Goal: Task Accomplishment & Management: Manage account settings

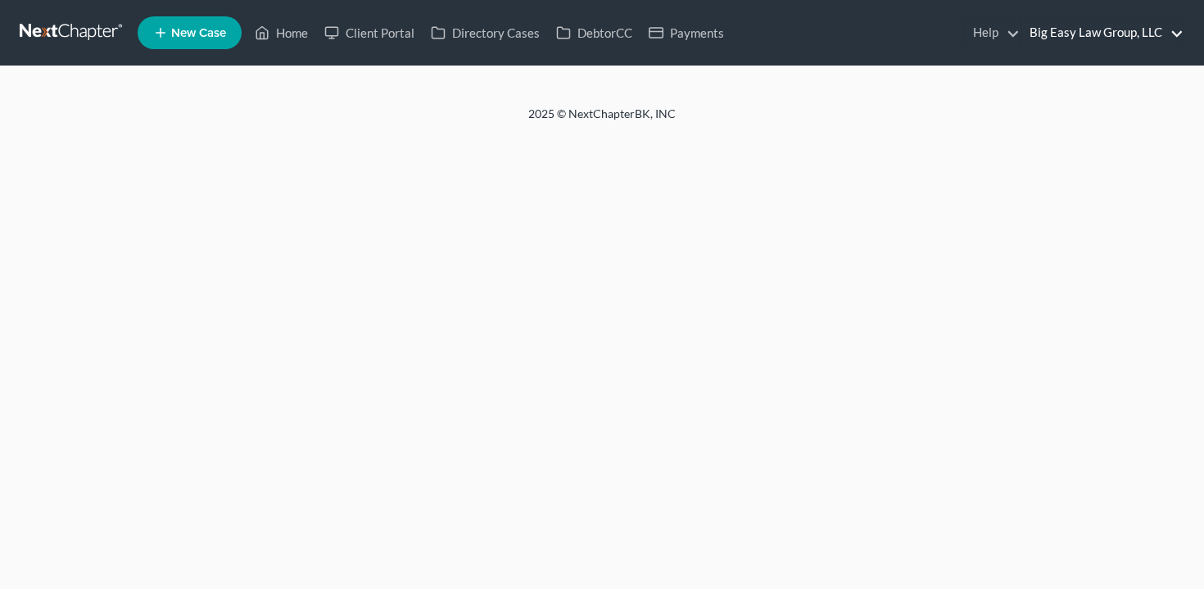
click at [1065, 33] on link "Big Easy Law Group, LLC" at bounding box center [1102, 32] width 162 height 29
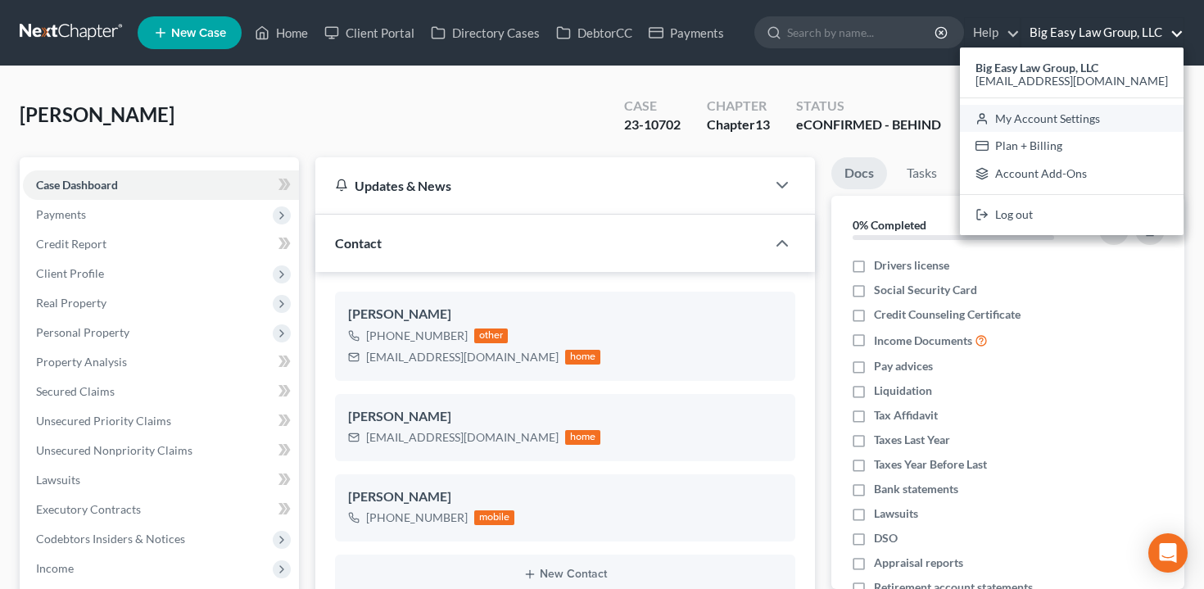
scroll to position [6510, 0]
click at [1077, 118] on link "My Account Settings" at bounding box center [1072, 119] width 224 height 28
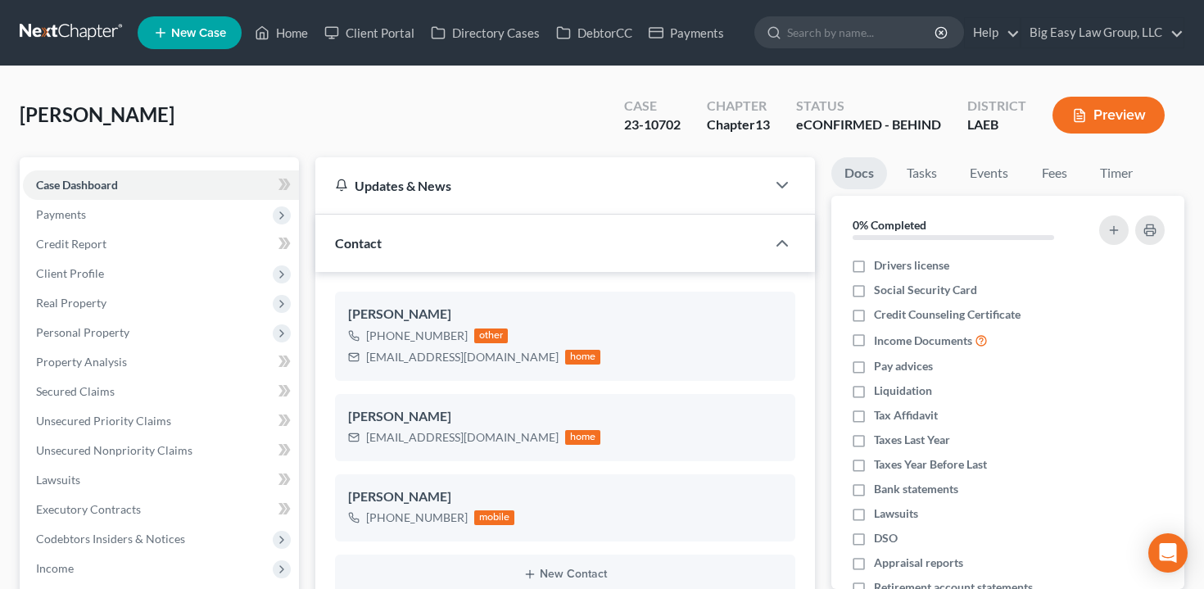
select select "23"
select select "19"
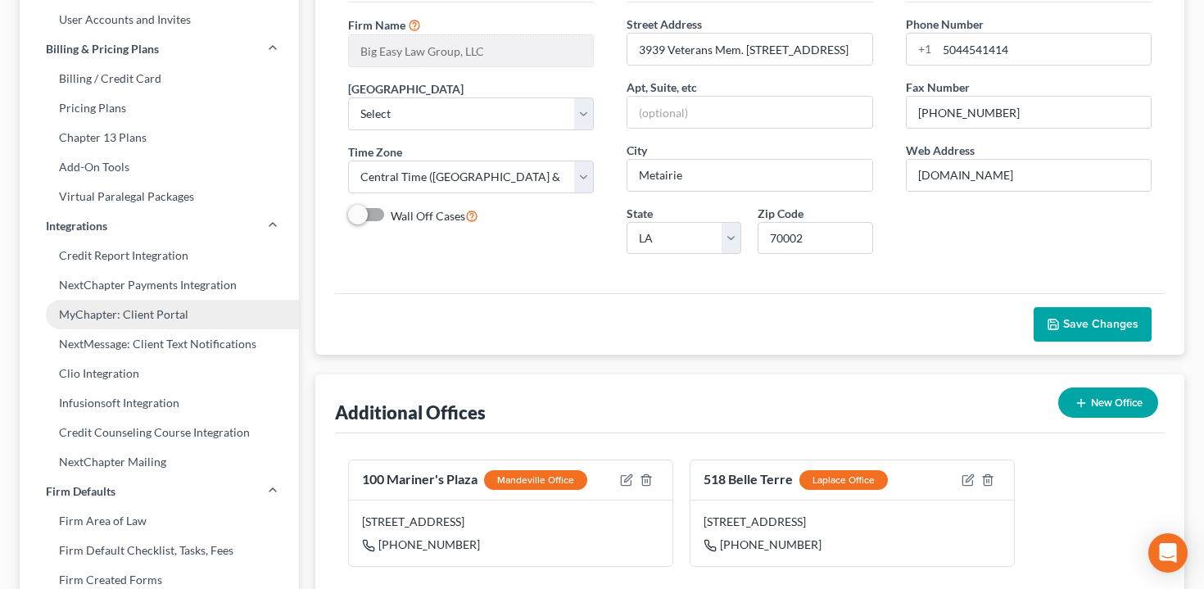
click at [229, 328] on link "MyChapter: Client Portal" at bounding box center [159, 314] width 279 height 29
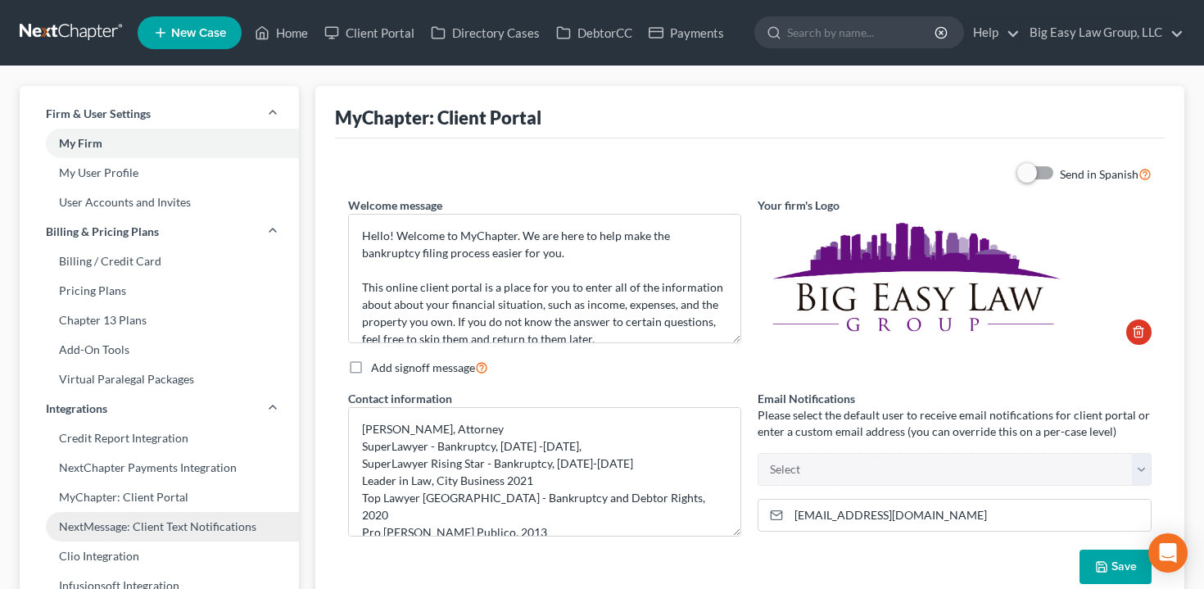
click at [203, 514] on link "NextMessage: Client Text Notifications" at bounding box center [159, 526] width 279 height 29
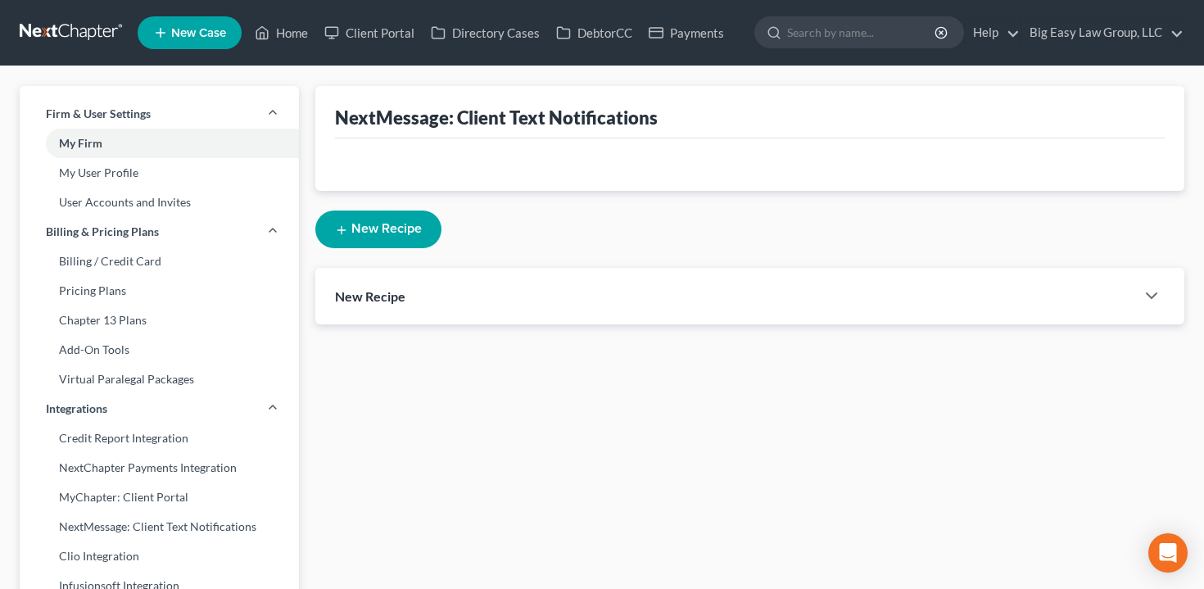
select select "1"
select select
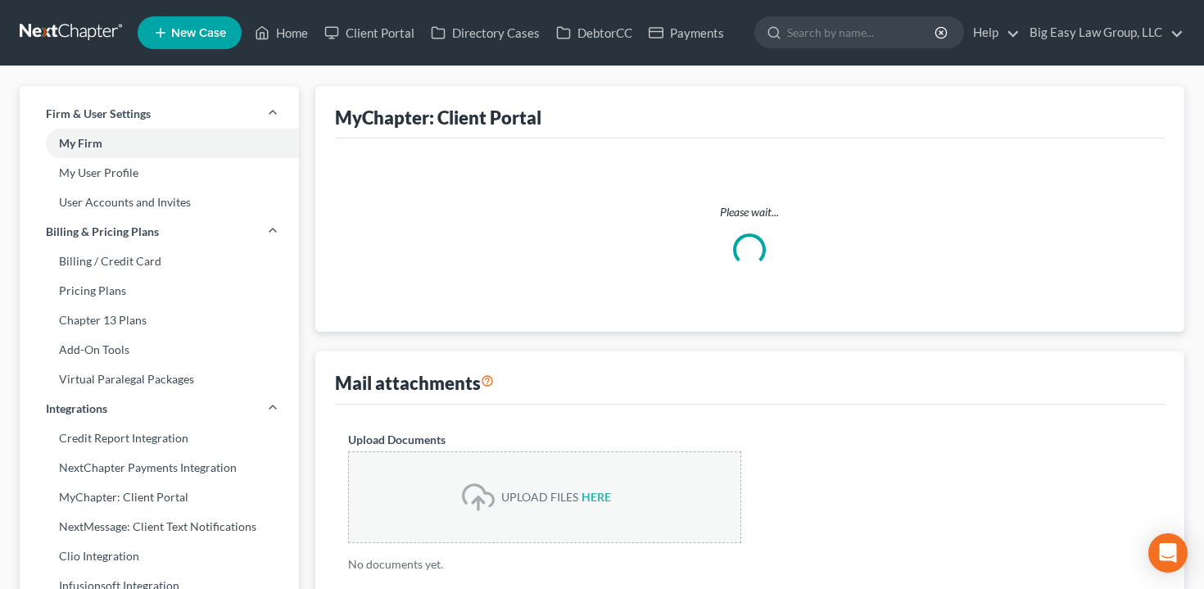
select select
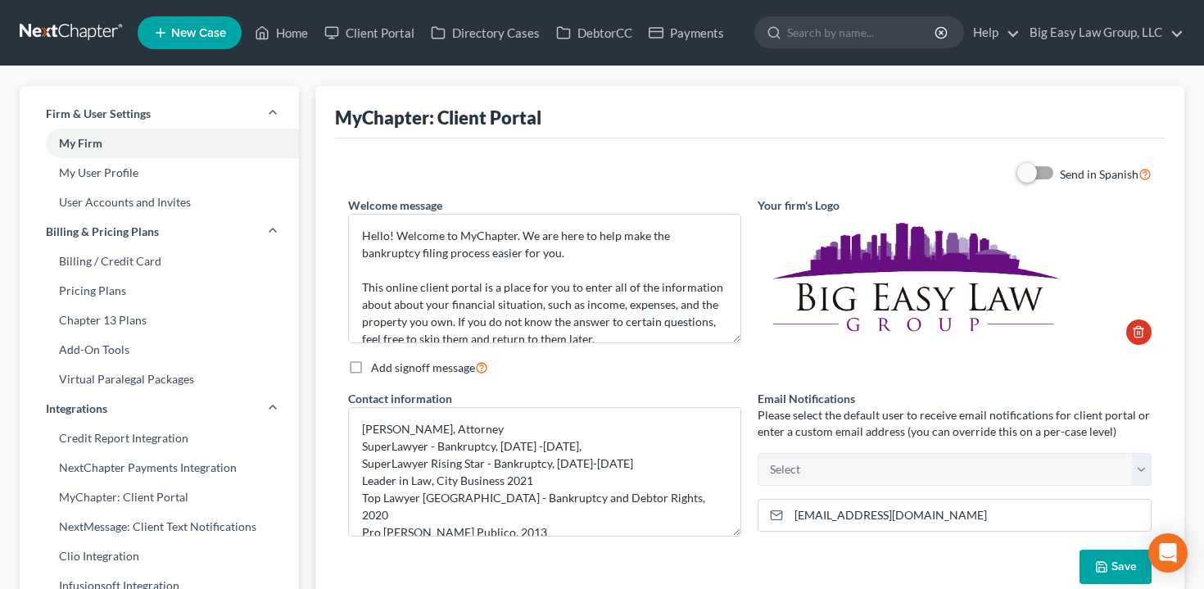
scroll to position [183, 0]
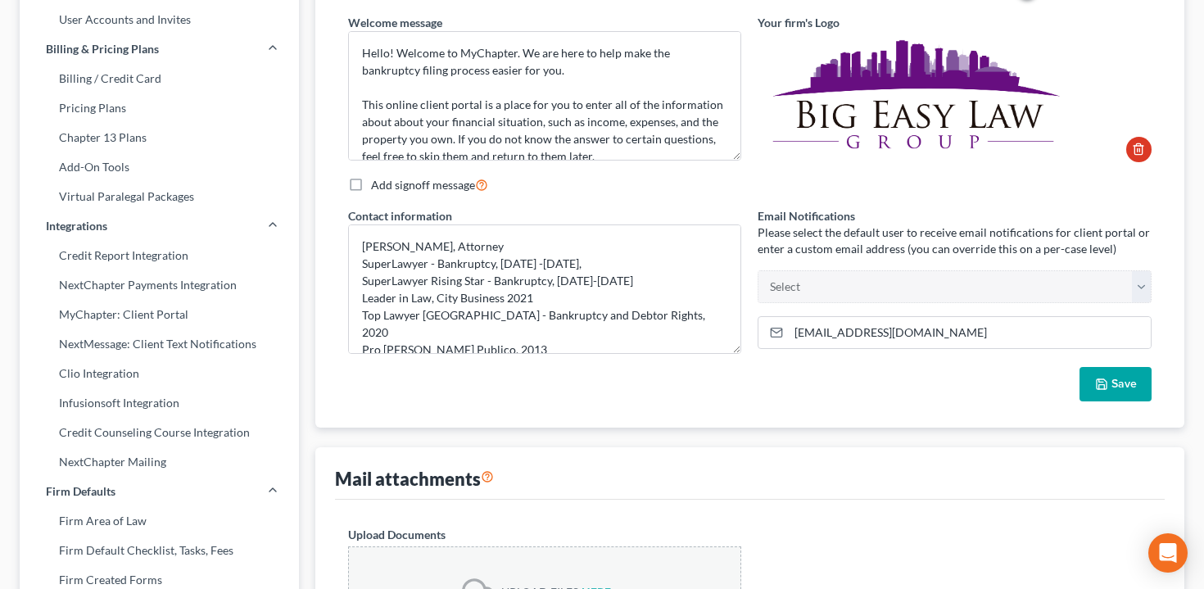
select select "34"
select select "23"
select select "19"
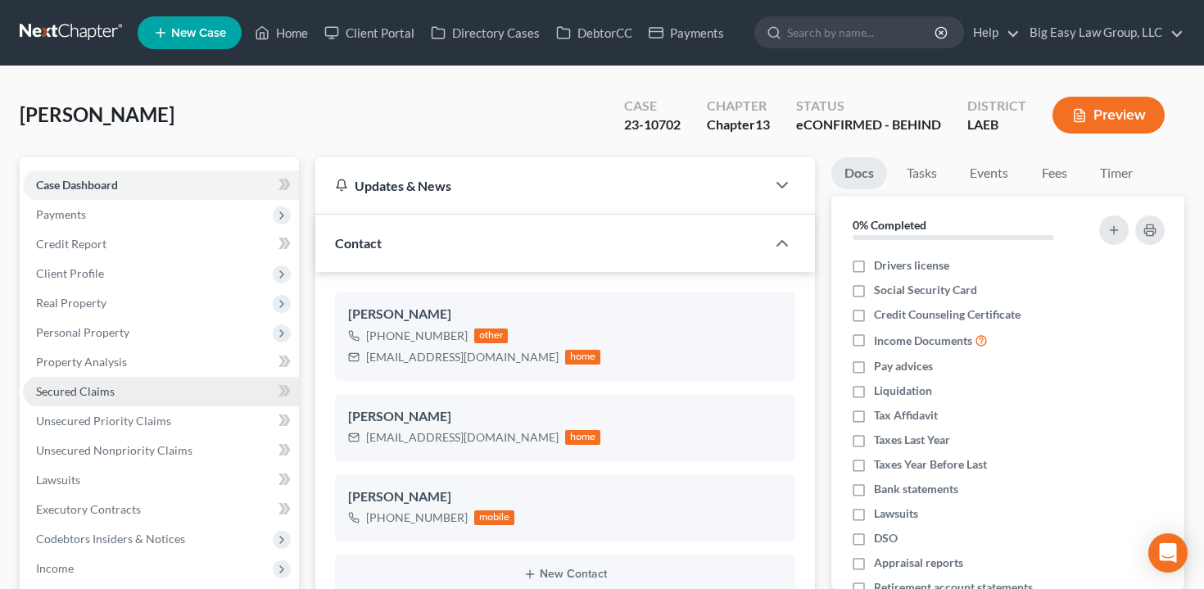
scroll to position [6510, 0]
click at [508, 192] on div "Updates & News" at bounding box center [541, 185] width 412 height 17
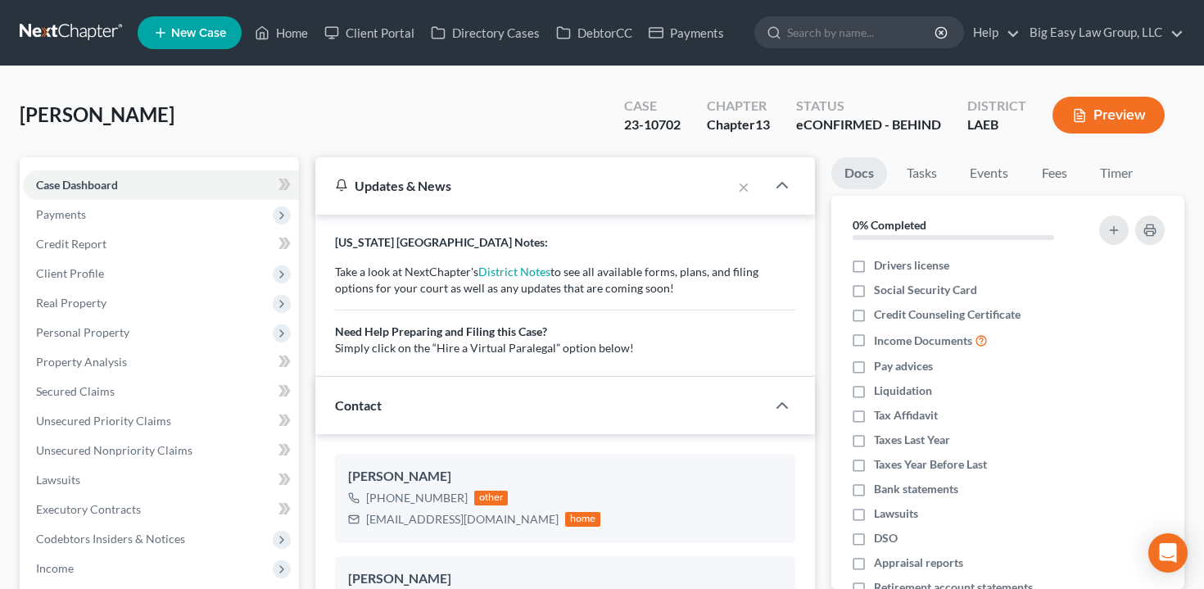
click at [498, 179] on div "Updates & News" at bounding box center [524, 185] width 378 height 17
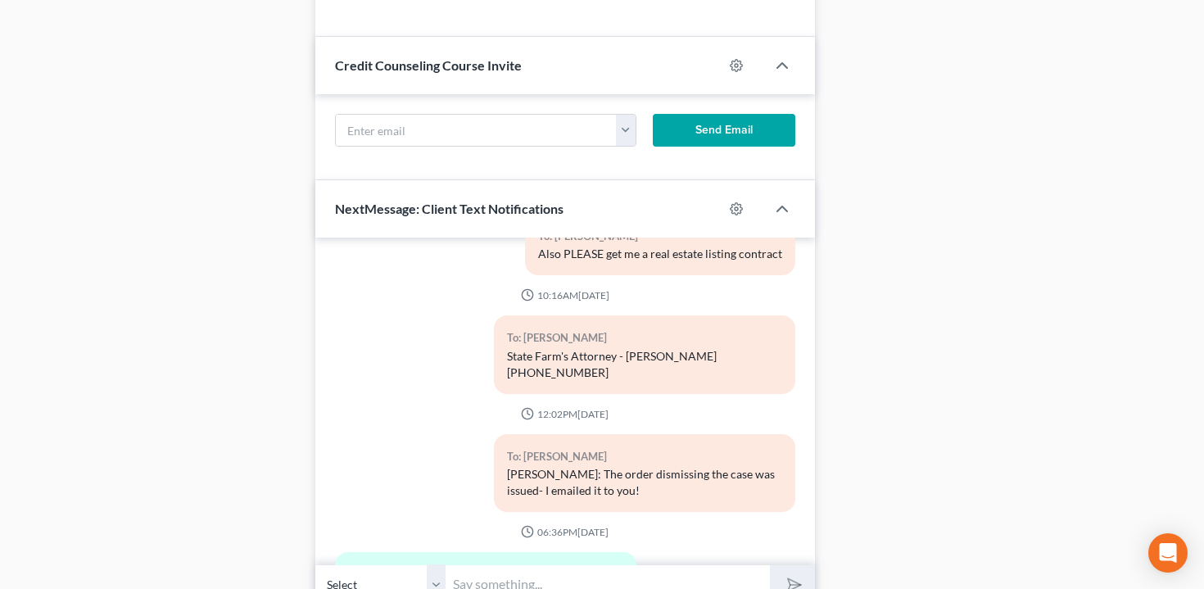
scroll to position [1694, 0]
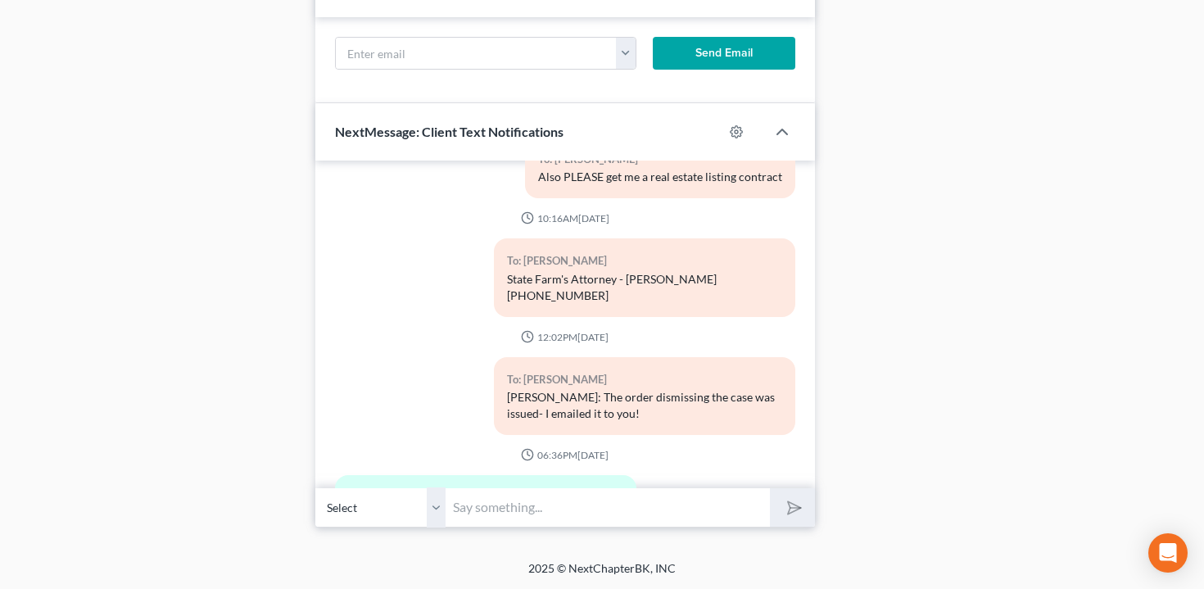
click at [744, 129] on div at bounding box center [744, 132] width 43 height 26
click at [735, 130] on circle "button" at bounding box center [736, 131] width 3 height 3
select select
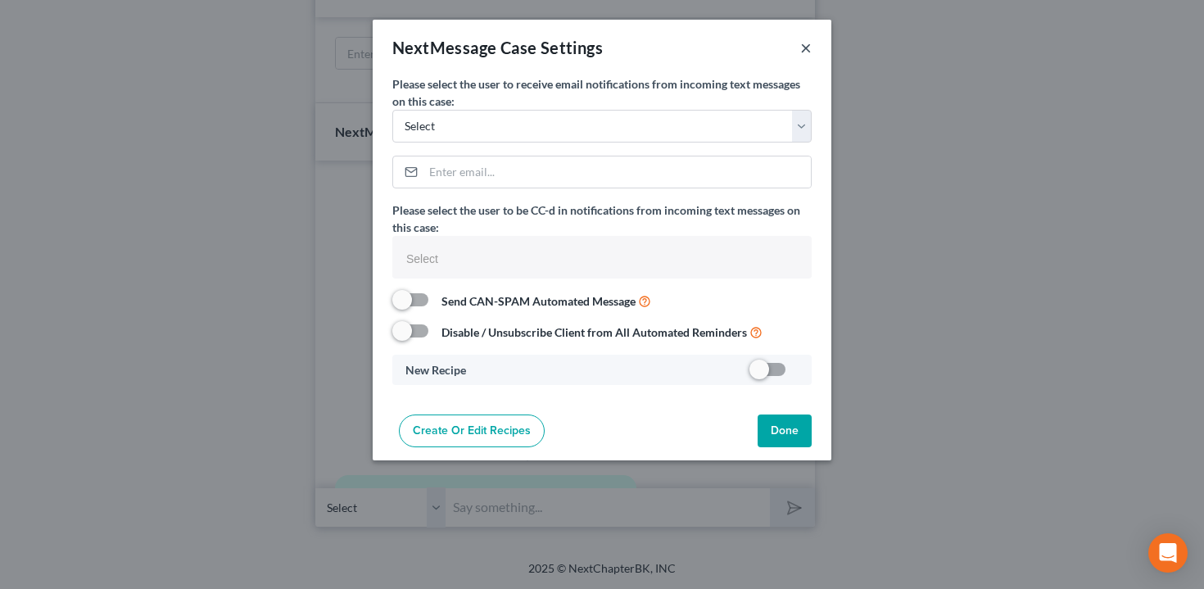
click at [807, 45] on button "×" at bounding box center [805, 48] width 11 height 20
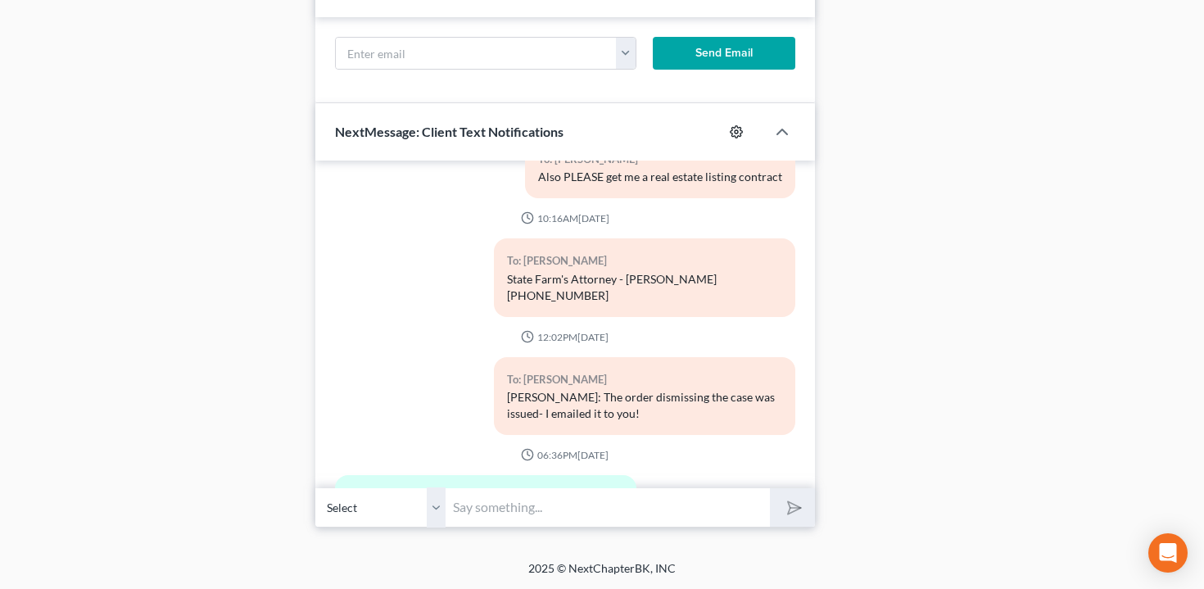
click at [740, 130] on icon "button" at bounding box center [736, 131] width 13 height 13
select select
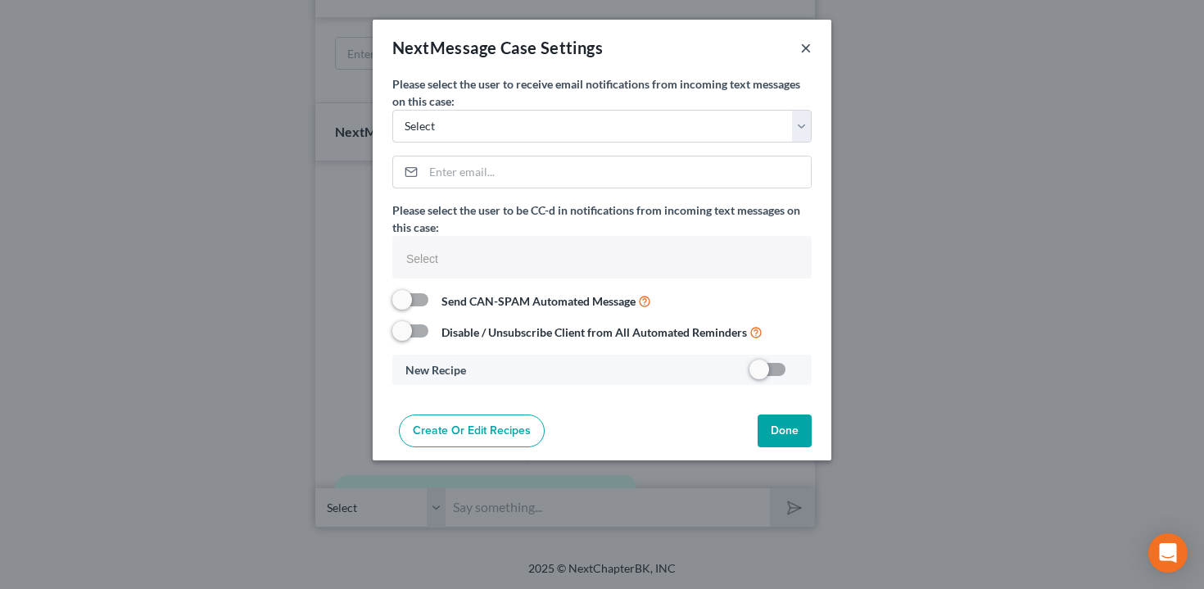
click at [807, 51] on button "×" at bounding box center [805, 48] width 11 height 20
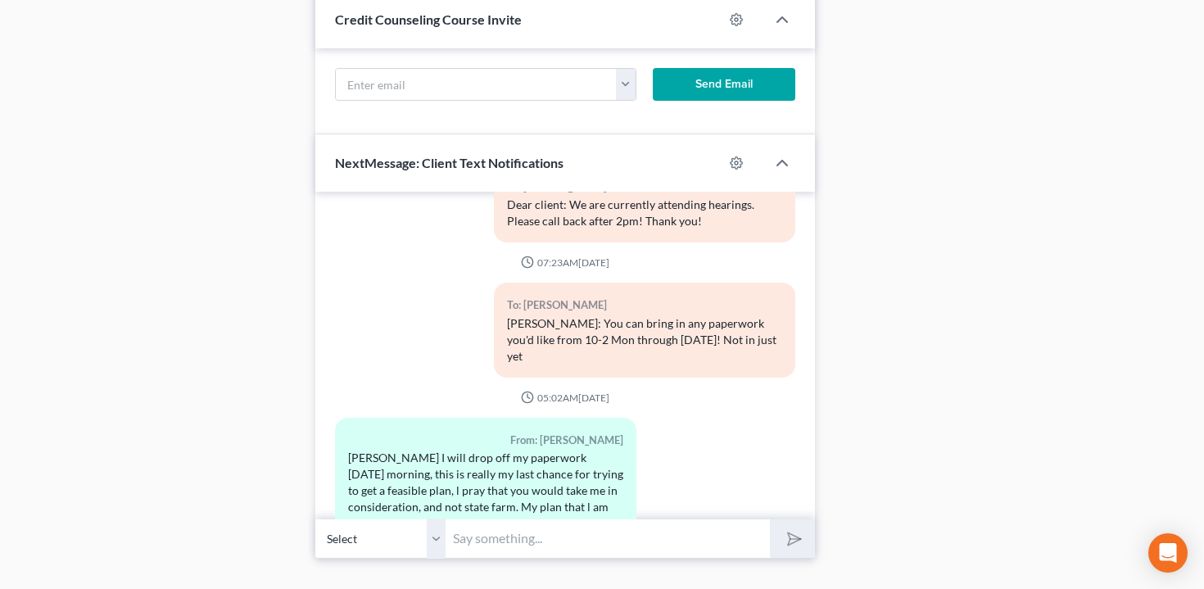
scroll to position [2542, 0]
